Goal: Task Accomplishment & Management: Manage account settings

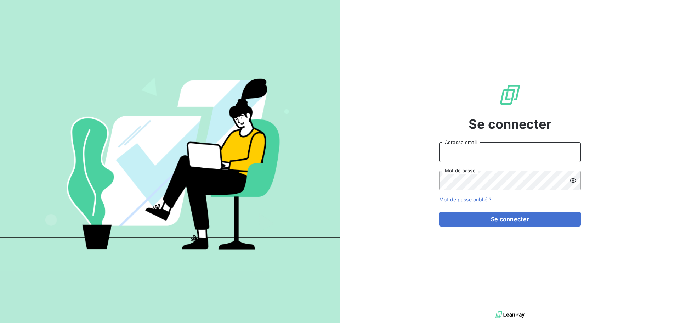
click at [475, 152] on input "Adresse email" at bounding box center [510, 152] width 142 height 20
type input "[PERSON_NAME][EMAIL_ADDRESS][DOMAIN_NAME]"
click at [570, 178] on icon at bounding box center [572, 180] width 7 height 7
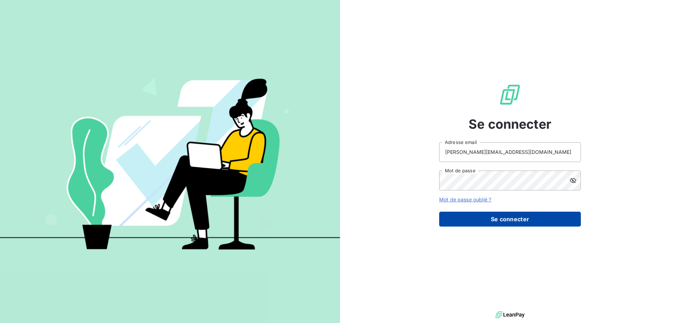
click at [487, 217] on button "Se connecter" at bounding box center [510, 218] width 142 height 15
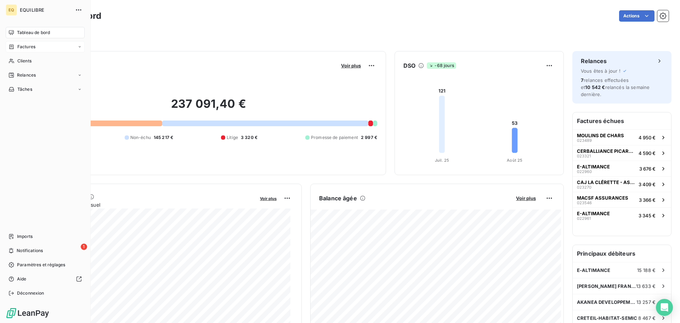
click at [32, 46] on span "Factures" at bounding box center [26, 47] width 18 height 6
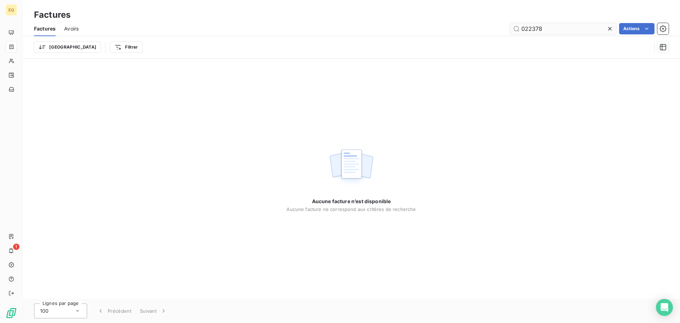
drag, startPoint x: 546, startPoint y: 29, endPoint x: 513, endPoint y: 29, distance: 32.9
click at [513, 29] on input "022378" at bounding box center [563, 28] width 106 height 11
type input "023309"
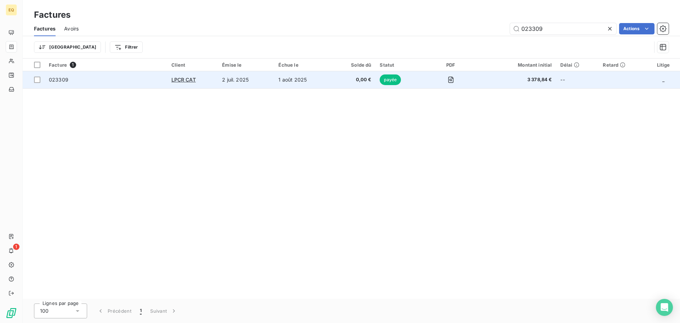
click at [241, 78] on td "2 juil. 2025" at bounding box center [246, 79] width 56 height 17
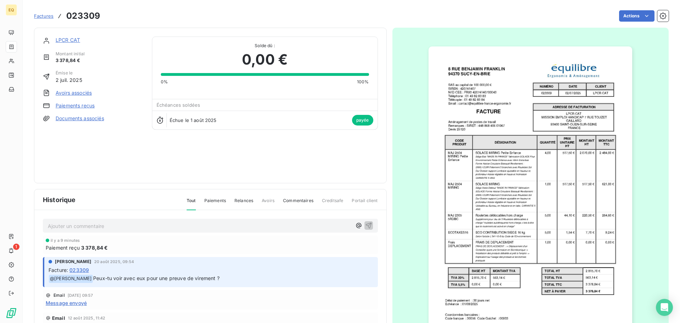
click at [87, 118] on link "Documents associés" at bounding box center [80, 118] width 49 height 7
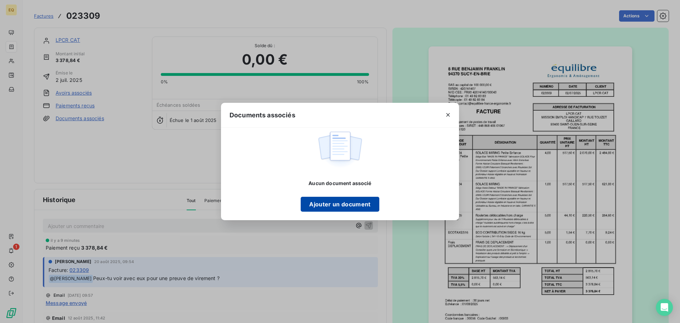
click at [311, 201] on button "Ajouter un document" at bounding box center [340, 204] width 78 height 15
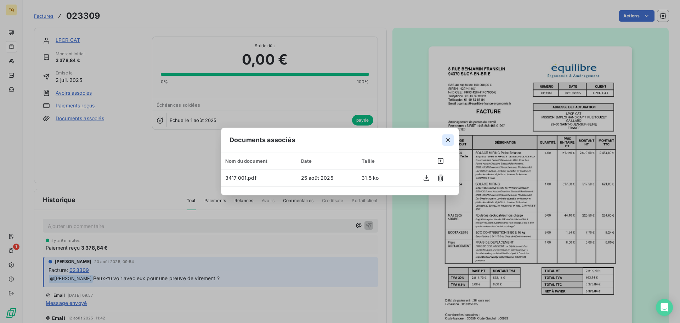
click at [448, 140] on icon "button" at bounding box center [448, 140] width 4 height 4
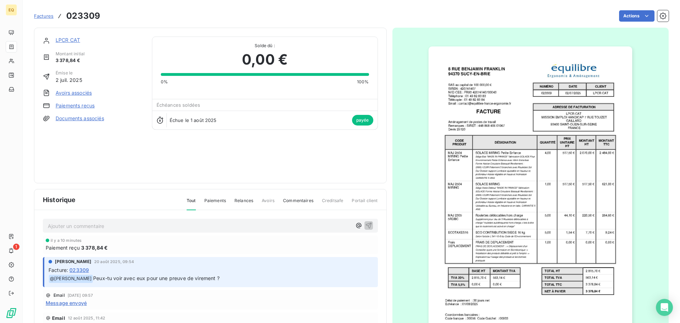
click at [81, 117] on link "Documents associés" at bounding box center [80, 118] width 49 height 7
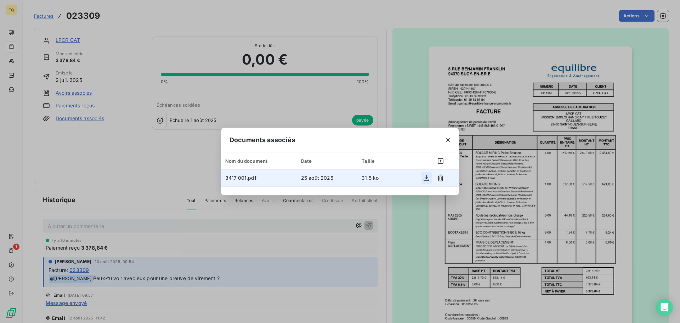
click at [424, 176] on icon "button" at bounding box center [426, 177] width 7 height 7
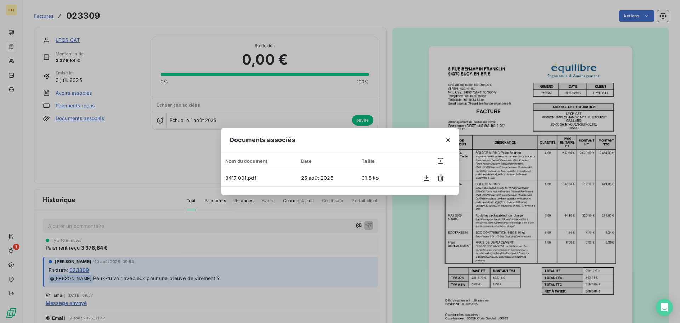
drag, startPoint x: 448, startPoint y: 140, endPoint x: 442, endPoint y: 141, distance: 5.4
click at [447, 140] on icon "button" at bounding box center [447, 139] width 7 height 7
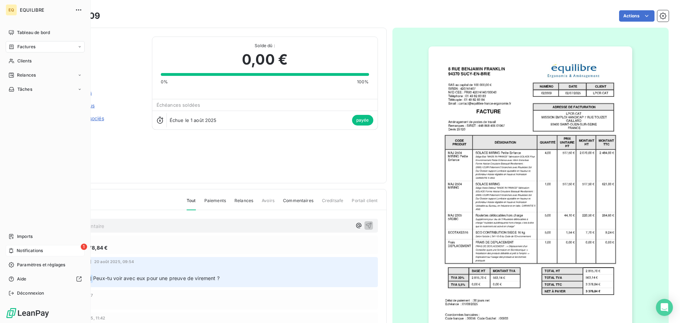
click at [36, 249] on span "Notifications" at bounding box center [30, 250] width 26 height 6
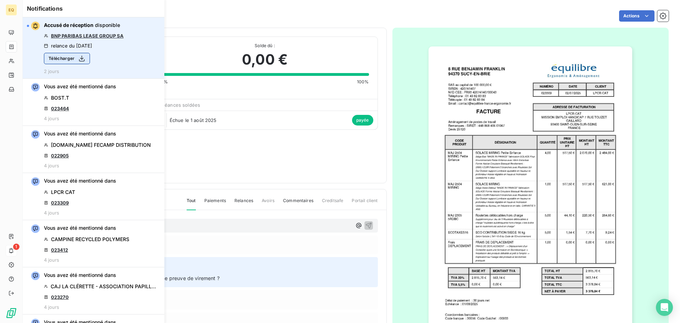
click at [64, 56] on button "Télécharger" at bounding box center [67, 58] width 46 height 11
click at [86, 34] on link "BNP PARIBAS LEASE GROUP SA" at bounding box center [87, 36] width 73 height 6
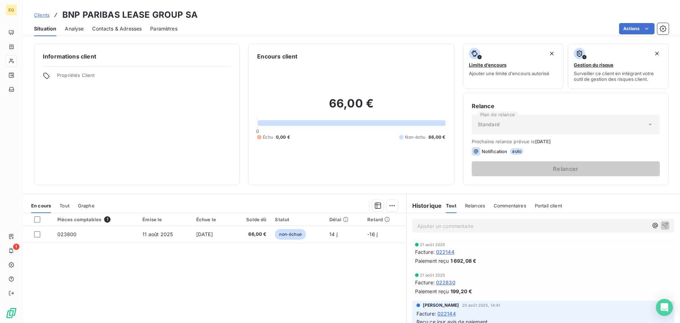
click at [448, 250] on span "022144" at bounding box center [445, 251] width 18 height 7
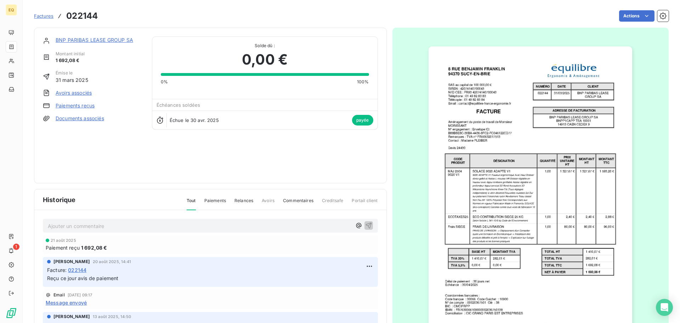
click at [76, 117] on link "Documents associés" at bounding box center [80, 118] width 49 height 7
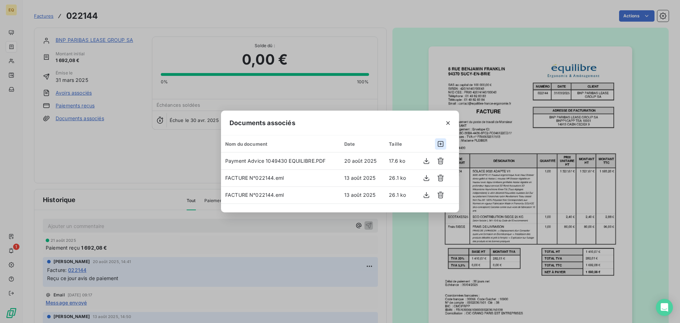
click at [439, 143] on icon "button" at bounding box center [440, 143] width 7 height 7
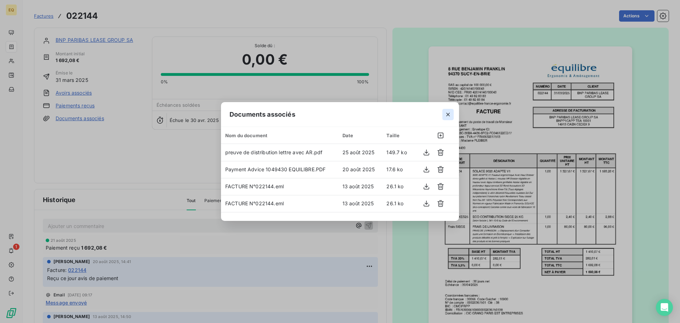
click at [445, 114] on icon "button" at bounding box center [447, 114] width 7 height 7
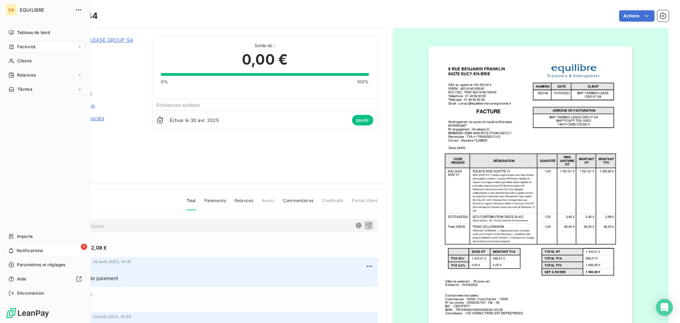
click at [41, 249] on span "Notifications" at bounding box center [30, 250] width 26 height 6
